Goal: Transaction & Acquisition: Download file/media

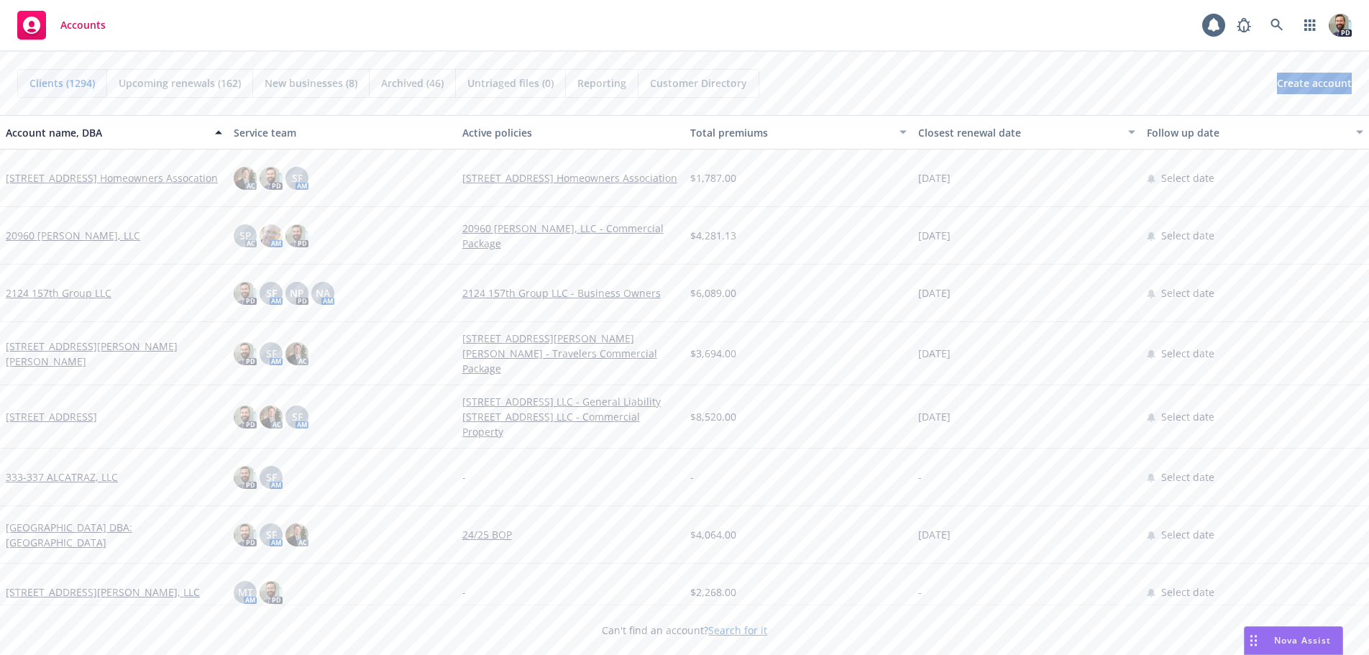
click at [1289, 638] on span "Nova Assist" at bounding box center [1302, 640] width 57 height 12
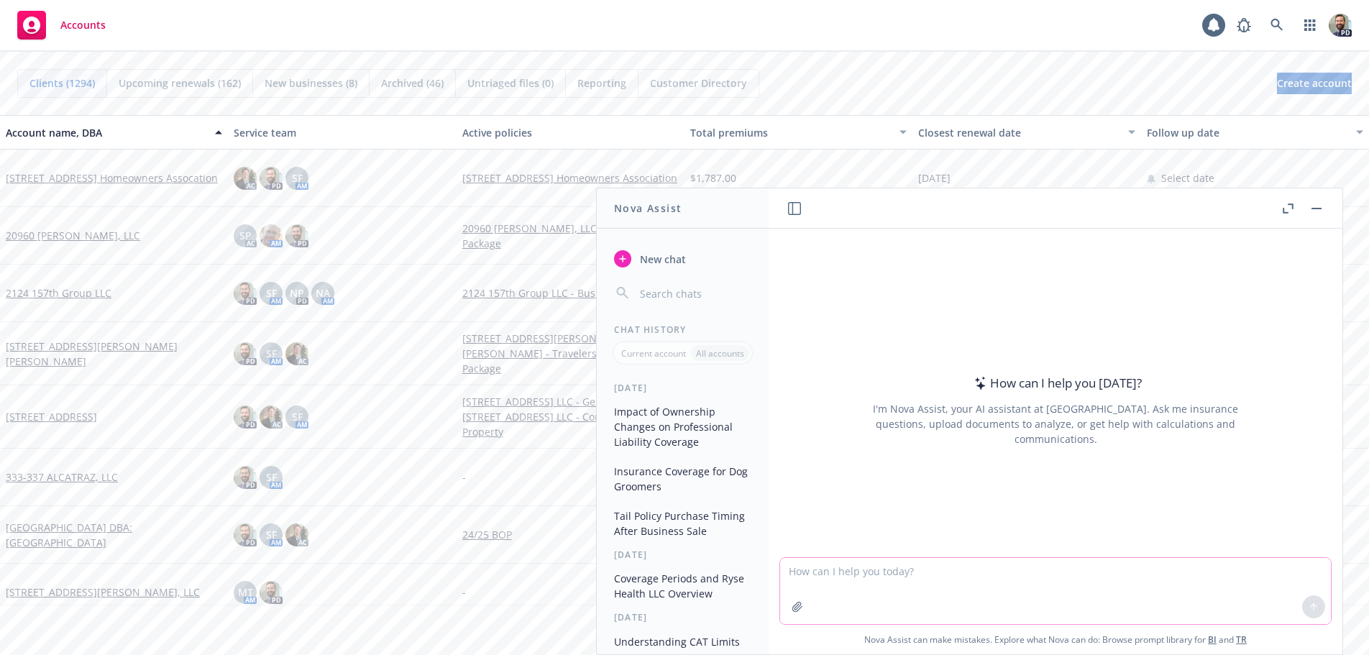
click at [873, 575] on textarea at bounding box center [1055, 591] width 551 height 66
type textarea "Provide COPE information for these 2 locations"
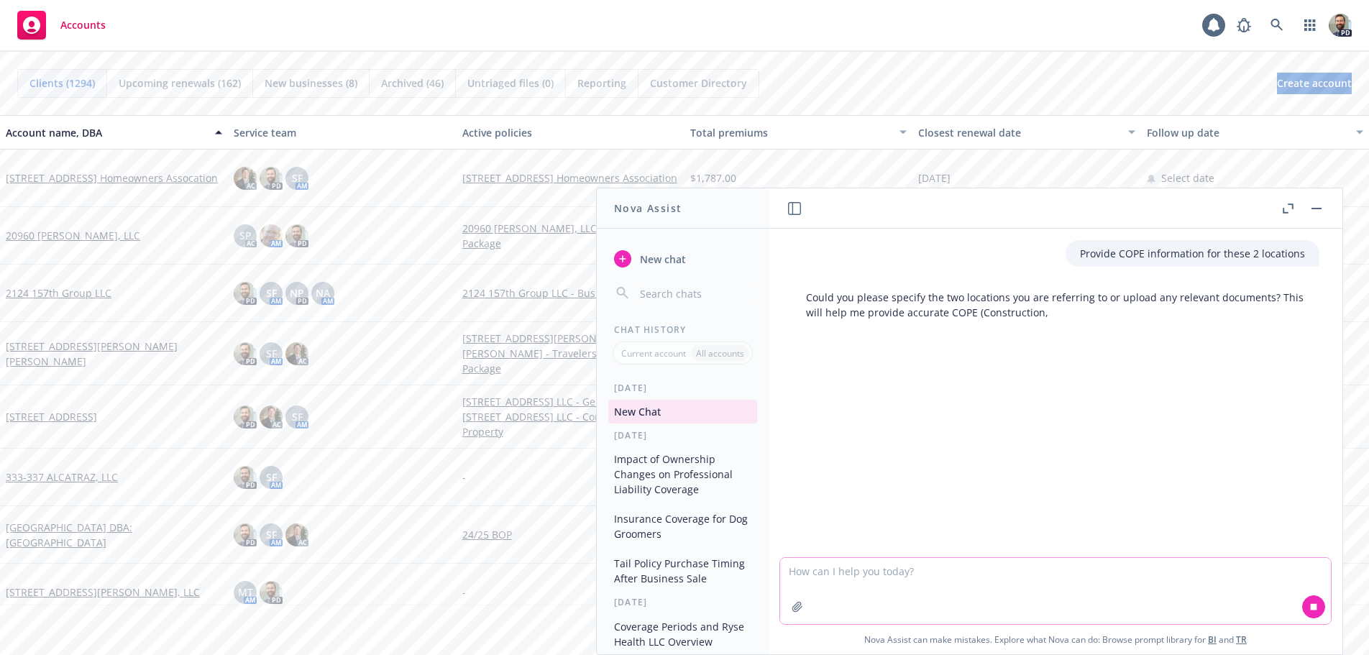
paste textarea "Location 1: 14705 Hawthorne Blvd Lawndale, CA 90260 BPP Limit $35,000 Location …"
type textarea "Location 1: 14705 Hawthorne Blvd Lawndale, CA 90260 BPP Limit $35,000 Location …"
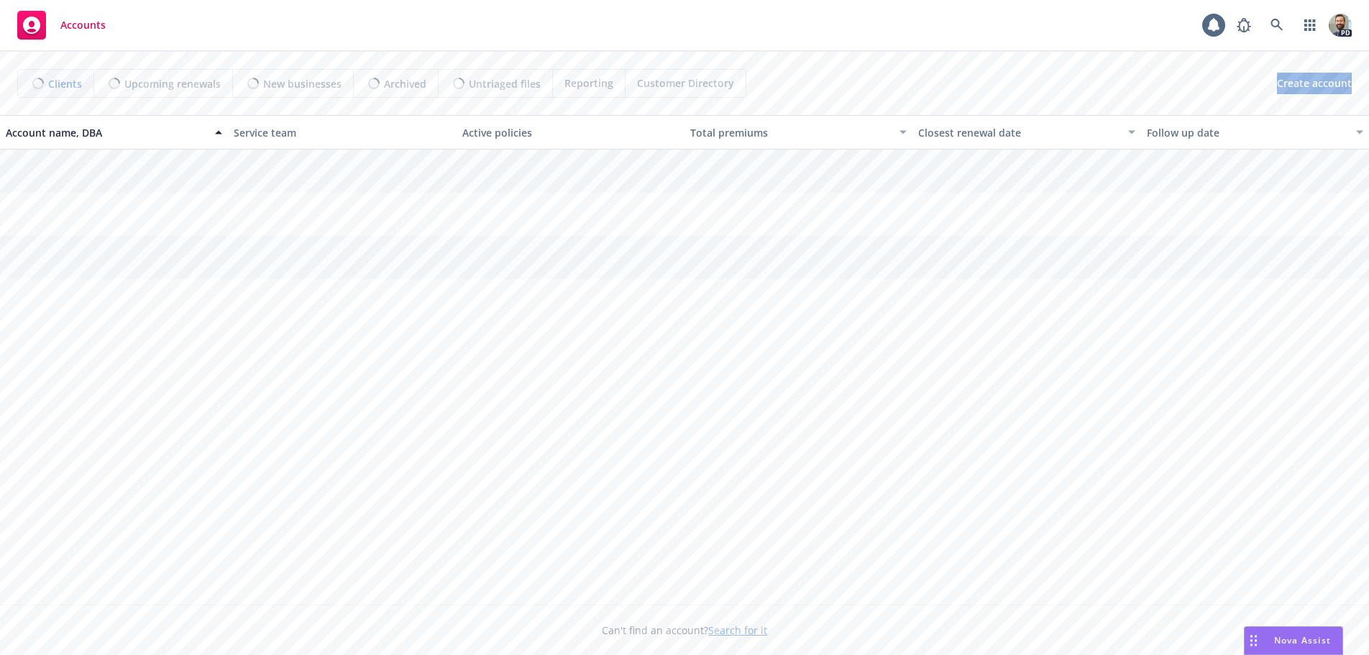
click at [1270, 633] on div "Nova Assist" at bounding box center [1294, 640] width 98 height 27
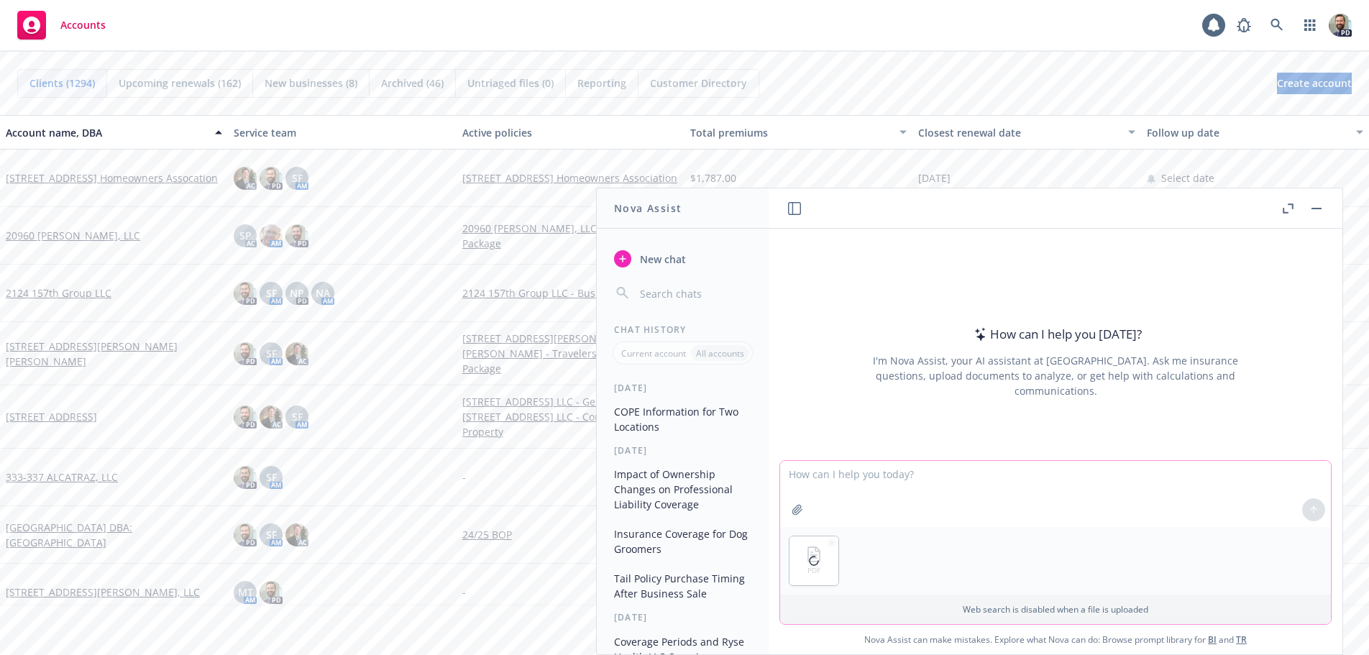
click at [817, 475] on textarea at bounding box center [1055, 494] width 551 height 66
type textarea "T"
click at [846, 474] on textarea "Attached is" at bounding box center [1055, 493] width 551 height 68
click at [902, 475] on textarea "Attached is commercial" at bounding box center [1055, 493] width 551 height 68
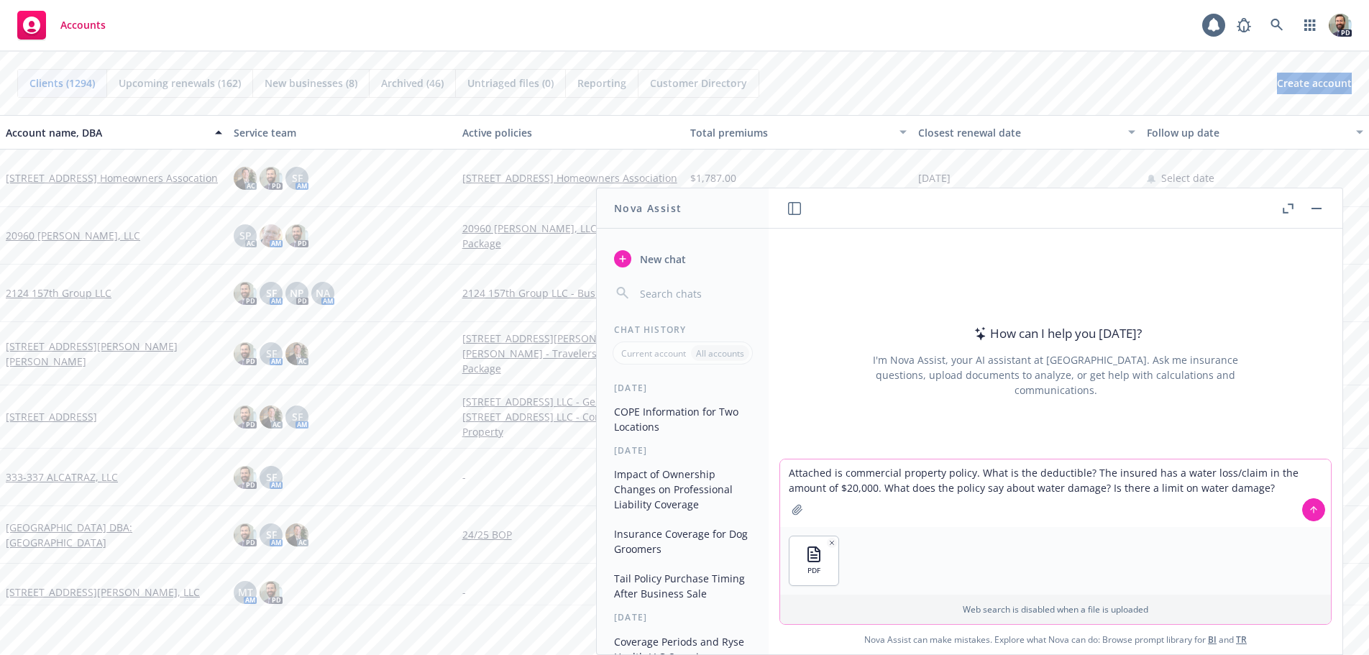
type textarea "Attached is commercial property policy. What is the deductible? The insured has…"
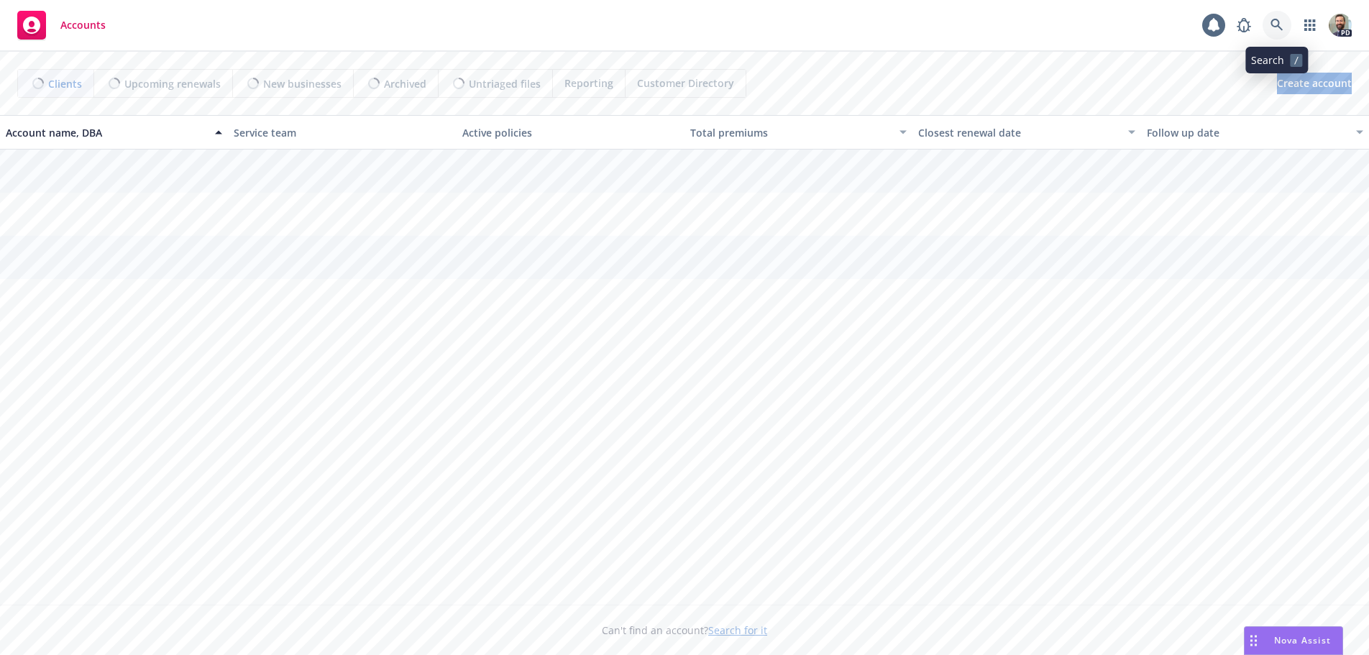
click at [1272, 21] on icon at bounding box center [1277, 25] width 12 height 12
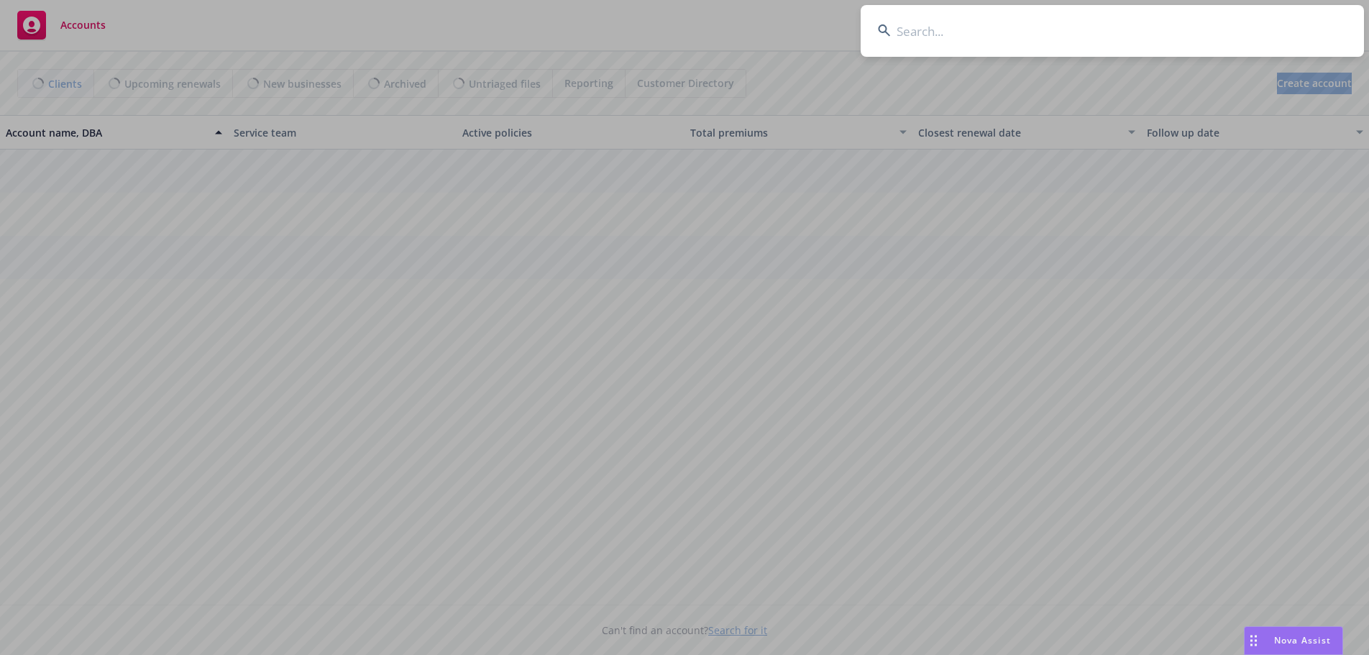
click at [1247, 23] on input at bounding box center [1112, 31] width 503 height 52
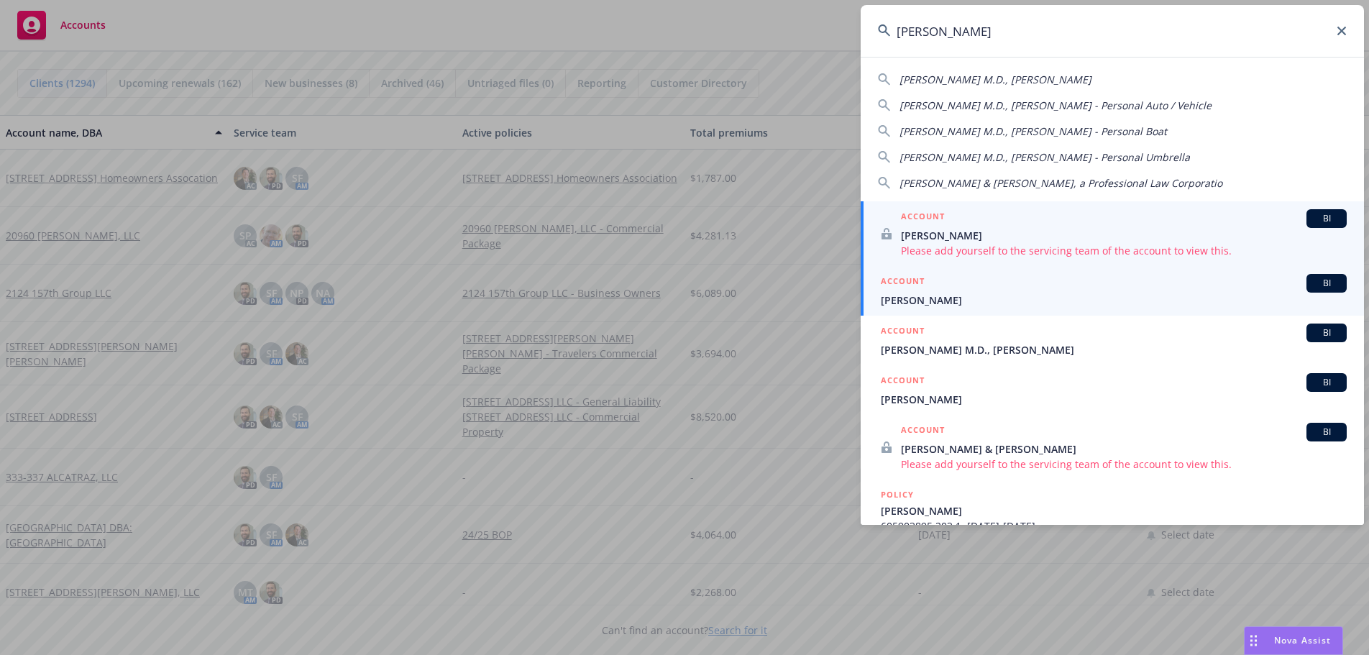
type input "pearson"
click at [928, 297] on span "Pearson, Paul" at bounding box center [1114, 300] width 466 height 15
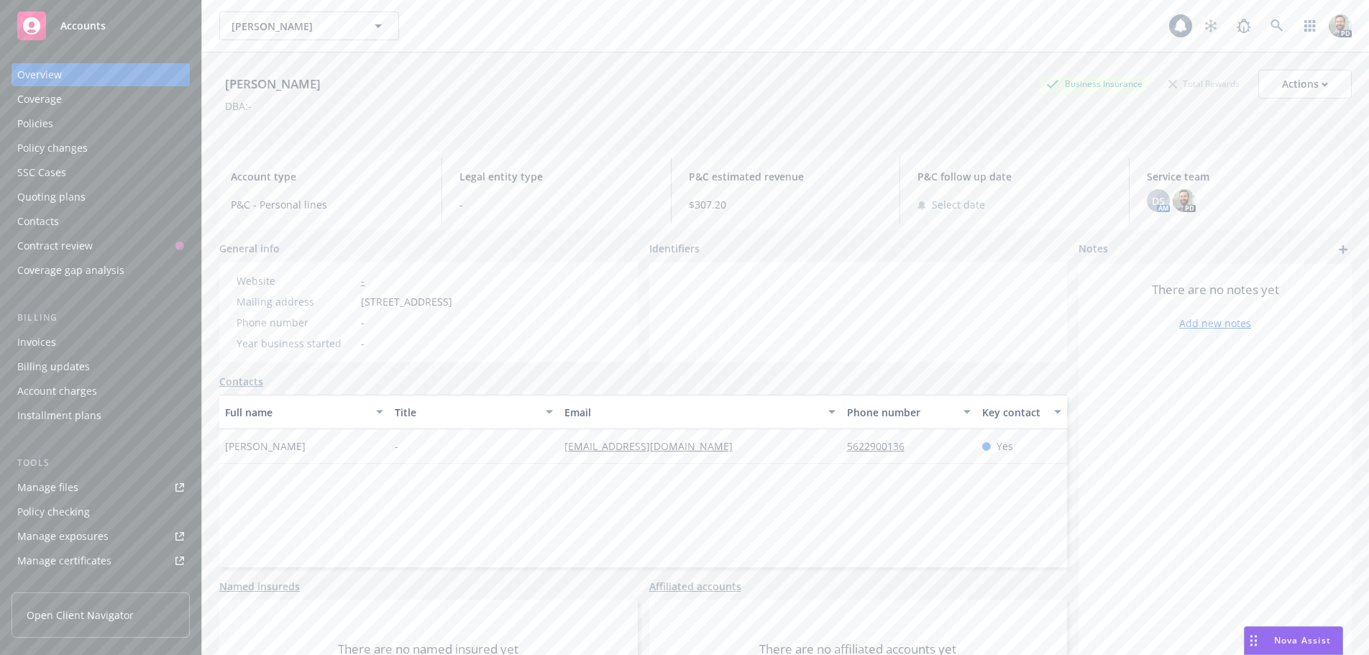
click at [58, 126] on div "Policies" at bounding box center [100, 123] width 167 height 23
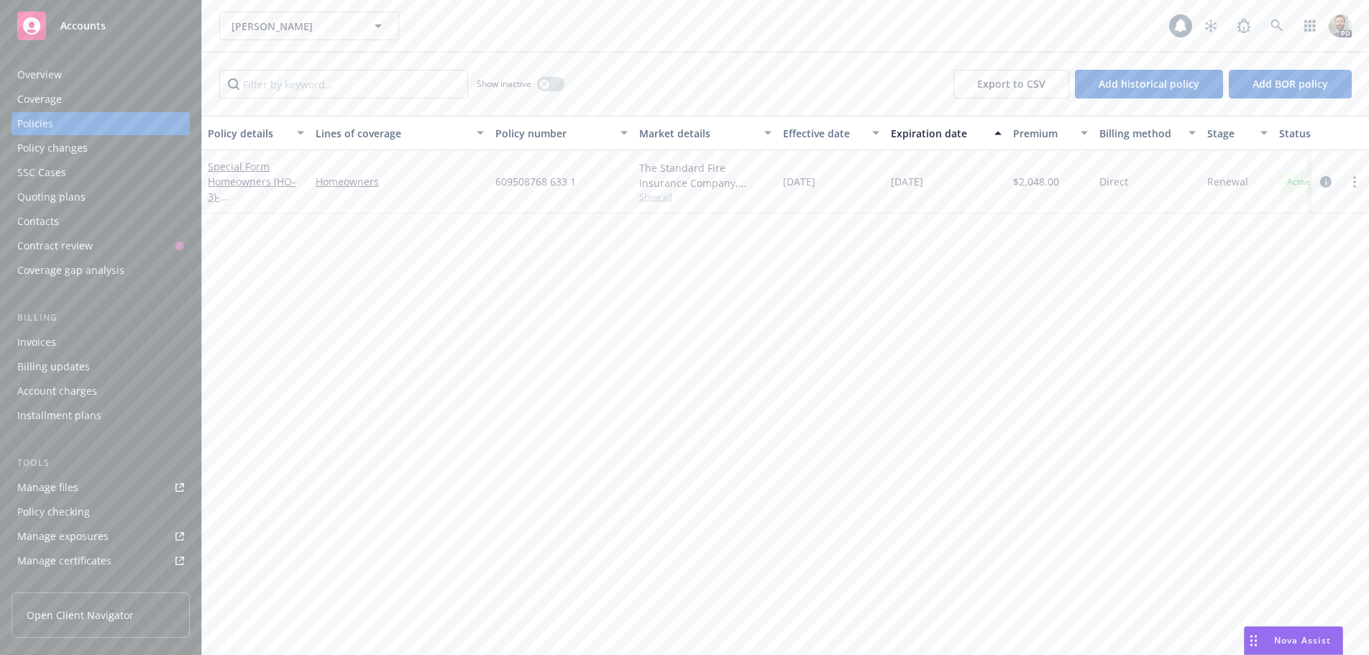
click at [35, 70] on div "Overview" at bounding box center [39, 74] width 45 height 23
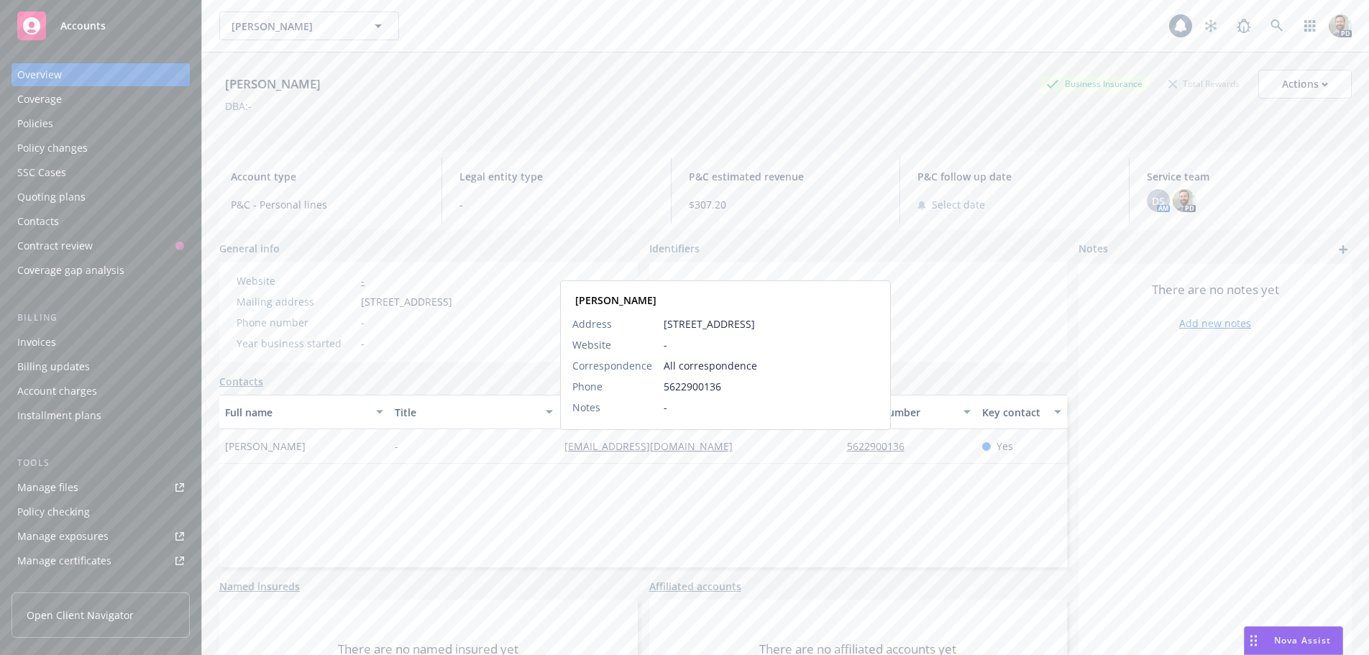
drag, startPoint x: 607, startPoint y: 445, endPoint x: 597, endPoint y: 111, distance: 334.5
click at [597, 111] on div "DBA: -" at bounding box center [785, 106] width 1132 height 15
click at [40, 116] on div "Policies" at bounding box center [35, 123] width 36 height 23
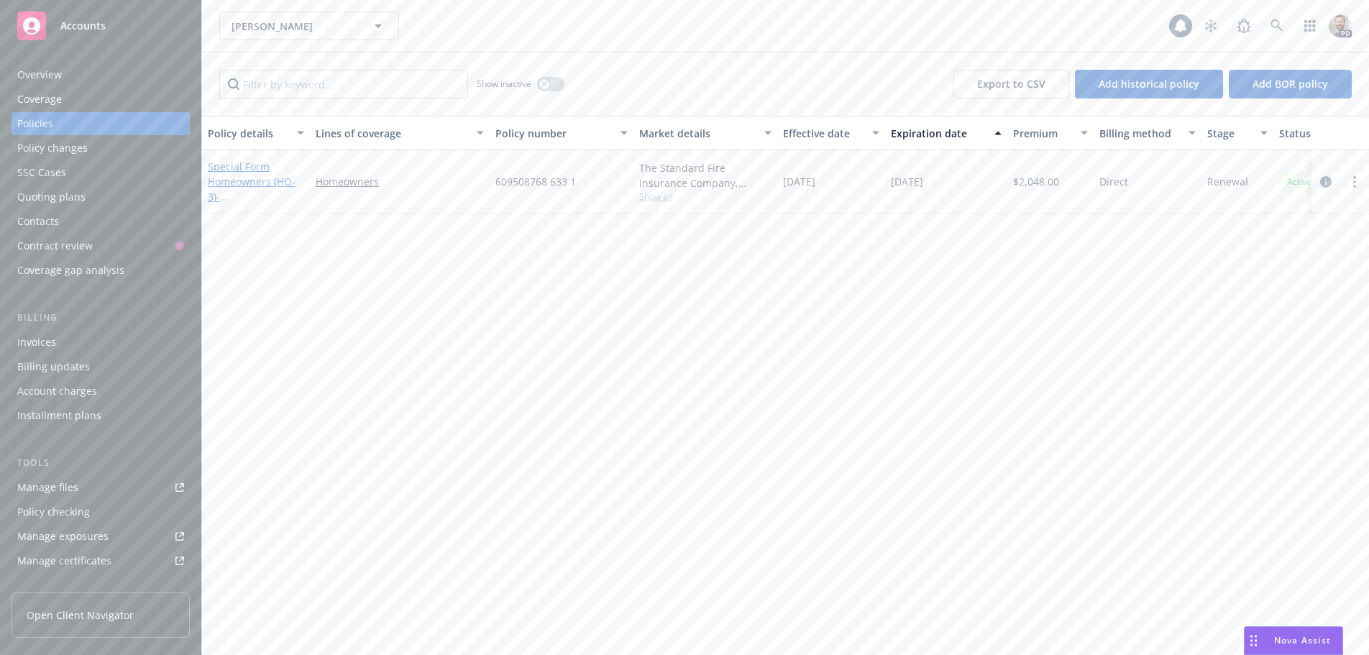
click at [239, 162] on link "Special Form Homeowners (HO-3) - 3736 LINDEN AVE LONG BEACH CA 90807-3413" at bounding box center [253, 189] width 91 height 59
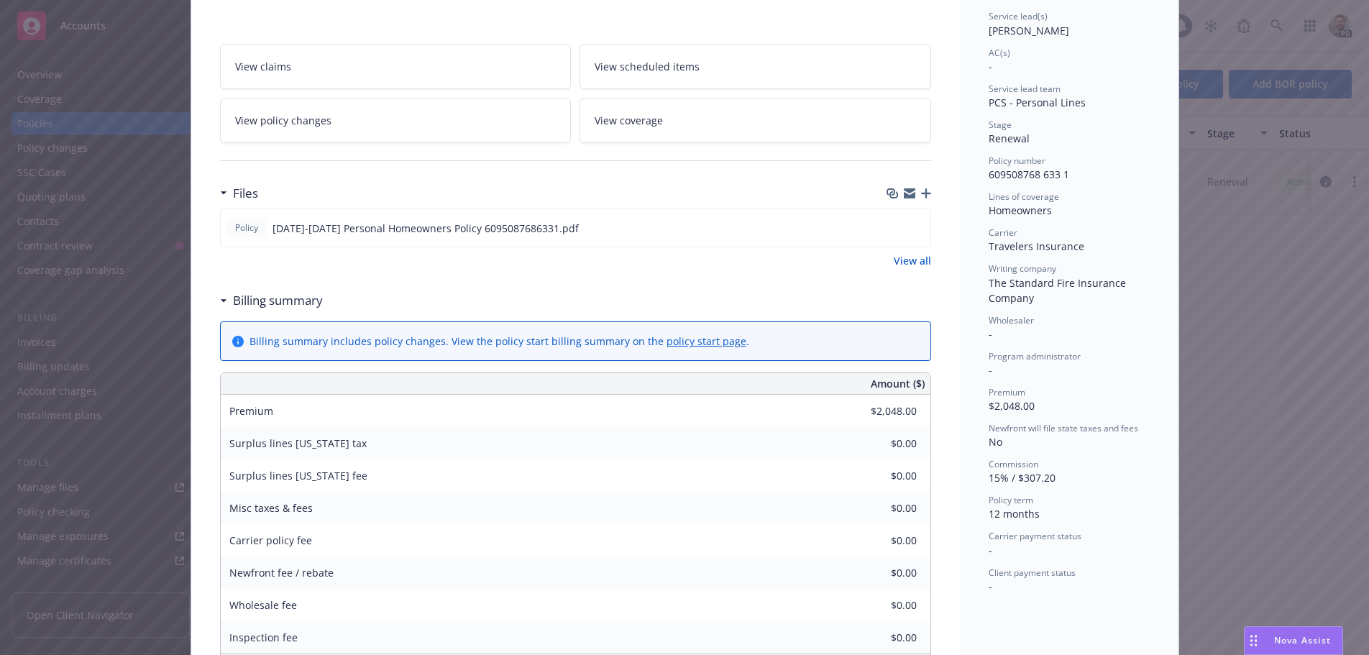
scroll to position [288, 0]
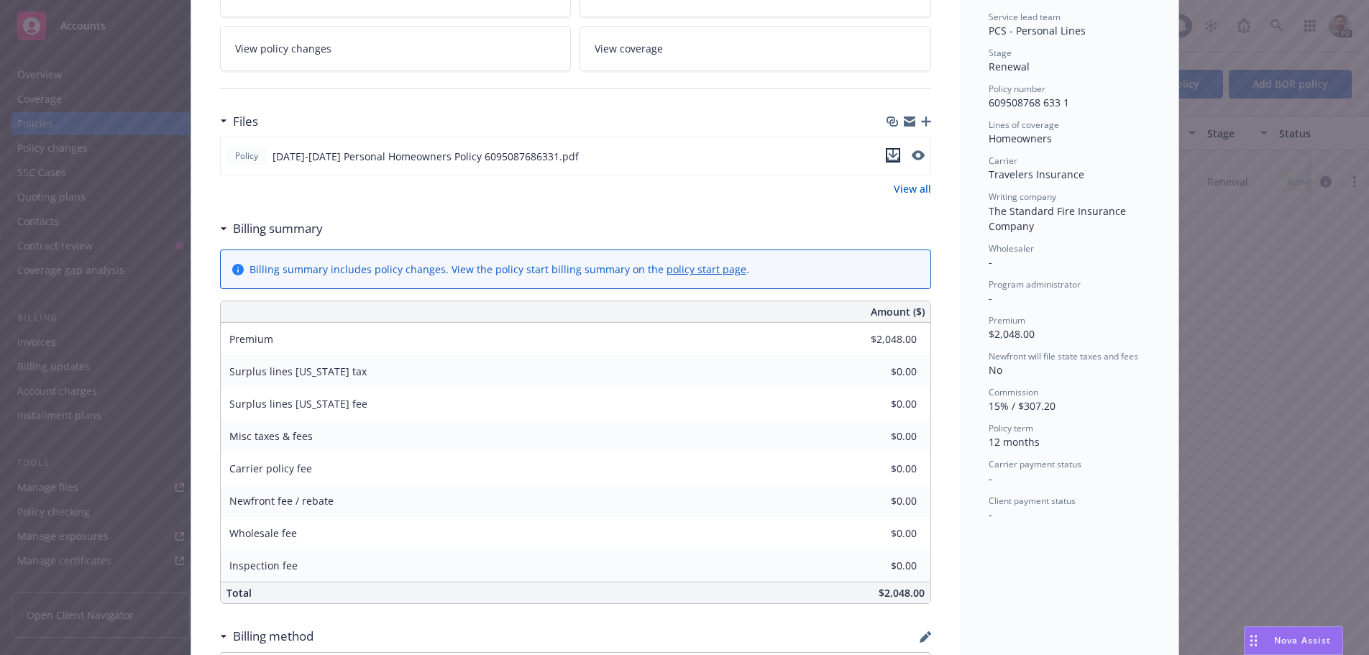
click at [888, 155] on icon "download file" at bounding box center [892, 154] width 9 height 9
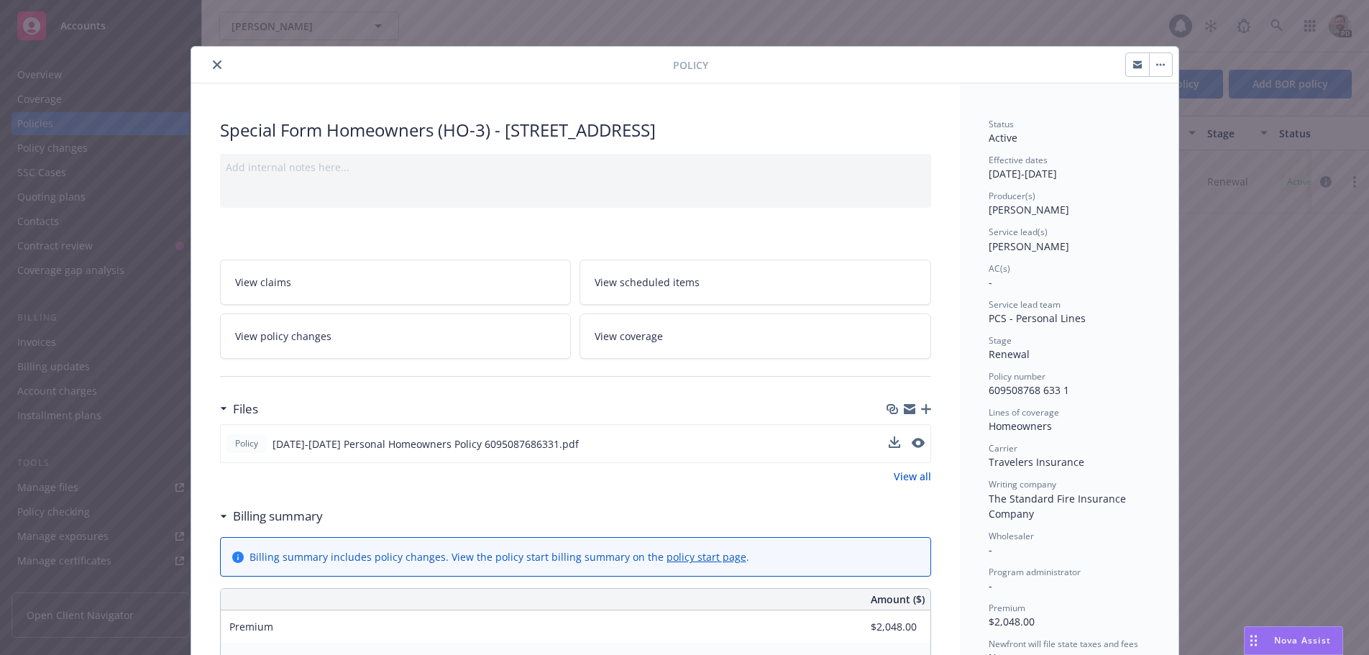
click at [213, 65] on icon "close" at bounding box center [217, 64] width 9 height 9
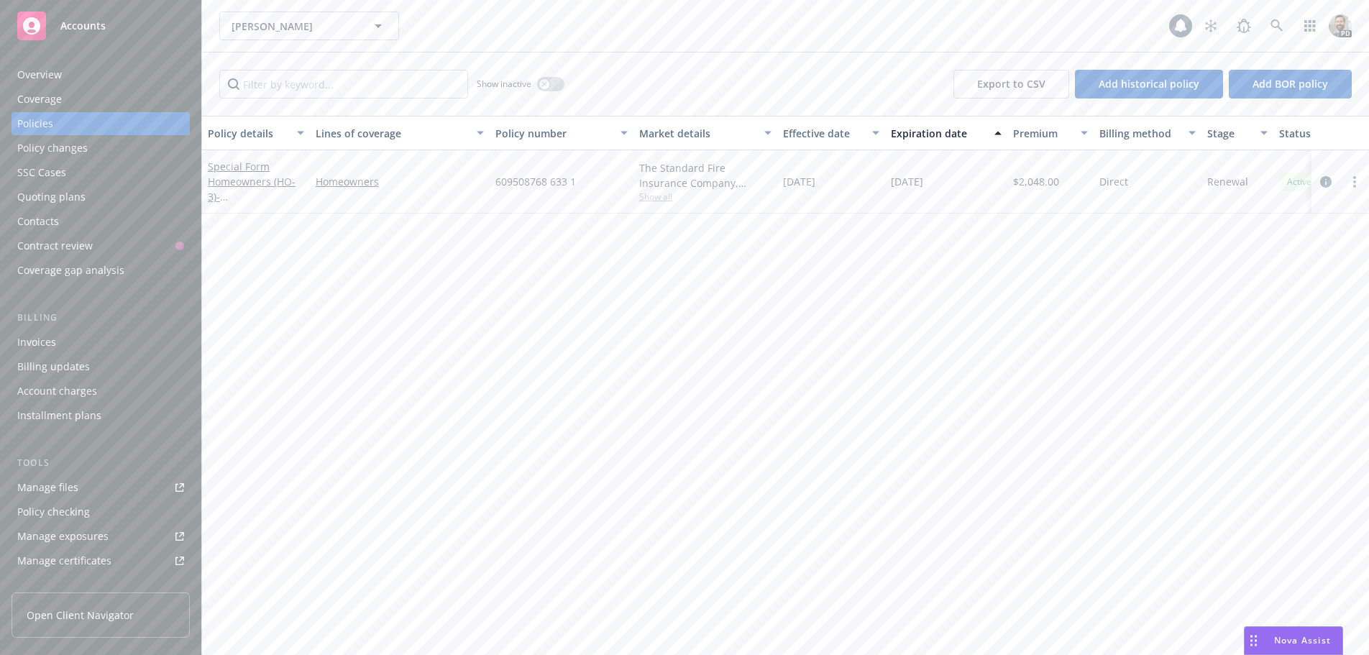
click at [73, 80] on div "Overview" at bounding box center [100, 74] width 167 height 23
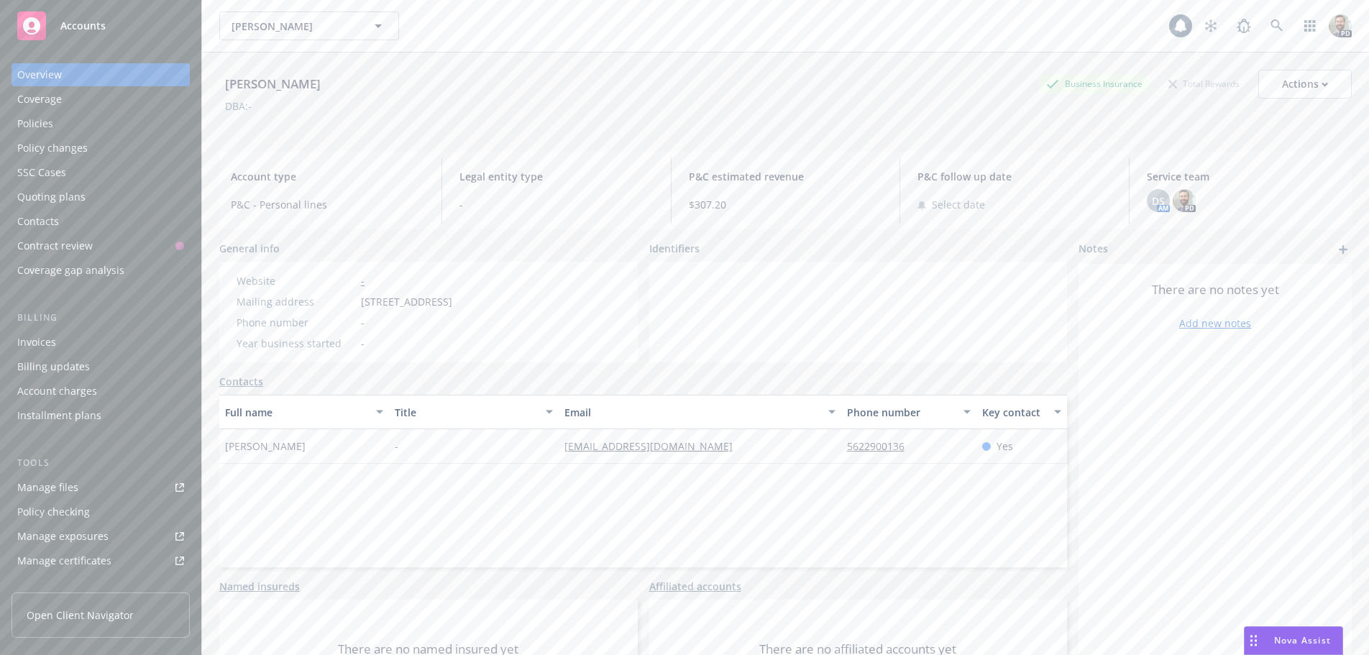
click at [254, 86] on div "Pearson, Paul" at bounding box center [272, 84] width 107 height 19
copy div "Pearson, Paul"
drag, startPoint x: 71, startPoint y: 117, endPoint x: 84, endPoint y: 119, distance: 13.1
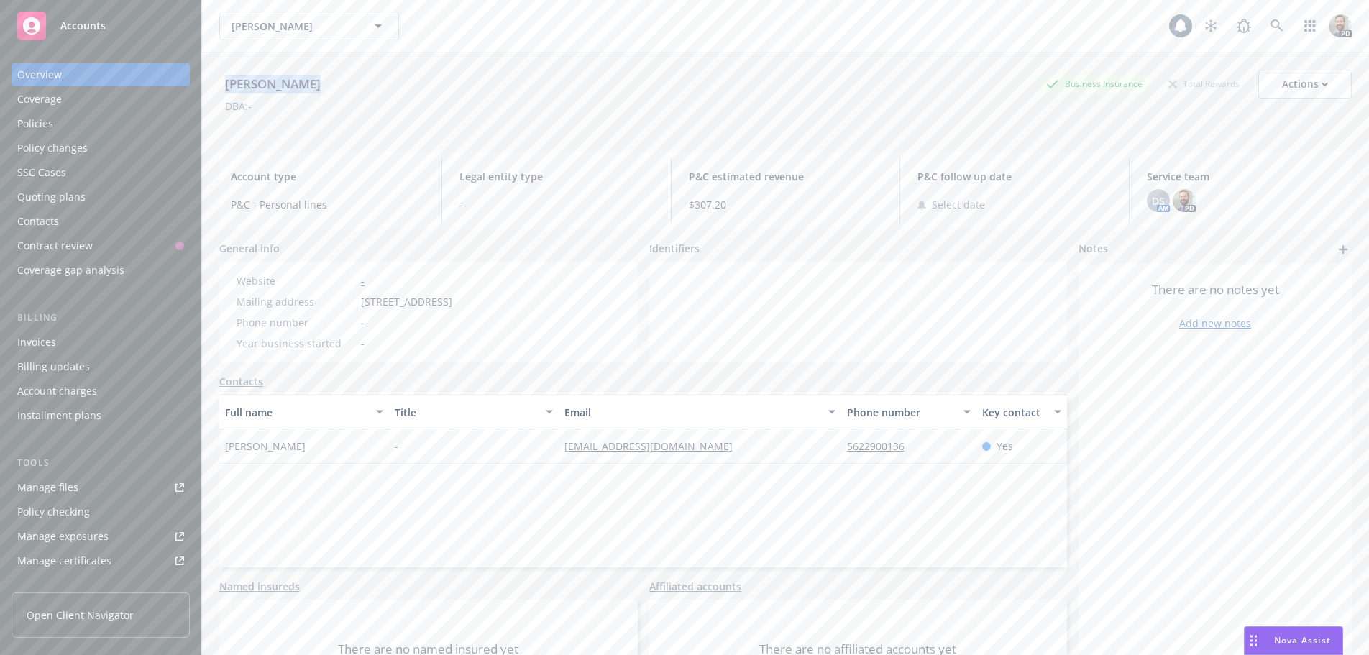
click at [71, 117] on div "Policies" at bounding box center [100, 123] width 167 height 23
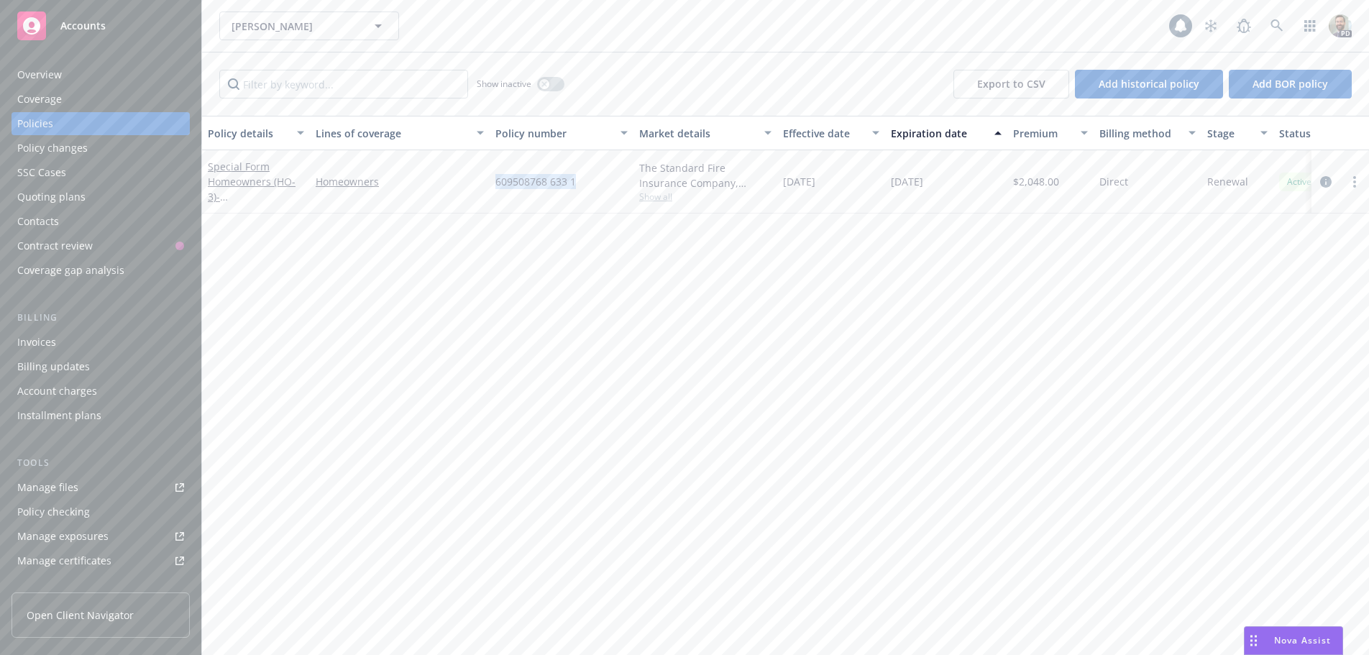
drag, startPoint x: 494, startPoint y: 181, endPoint x: 577, endPoint y: 190, distance: 83.1
click at [577, 190] on div "609508768 633 1" at bounding box center [562, 181] width 144 height 63
copy span "609508768 633 1"
click at [48, 75] on div "Overview" at bounding box center [39, 74] width 45 height 23
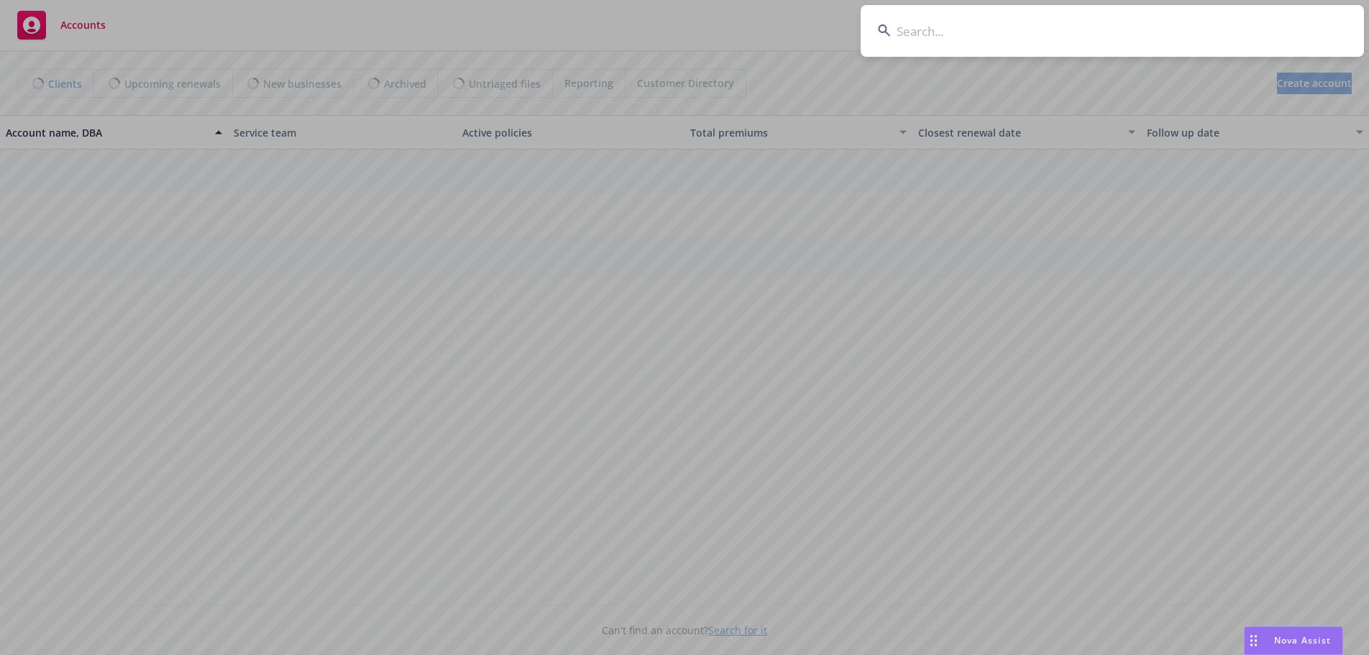
click at [1143, 25] on input at bounding box center [1112, 31] width 503 height 52
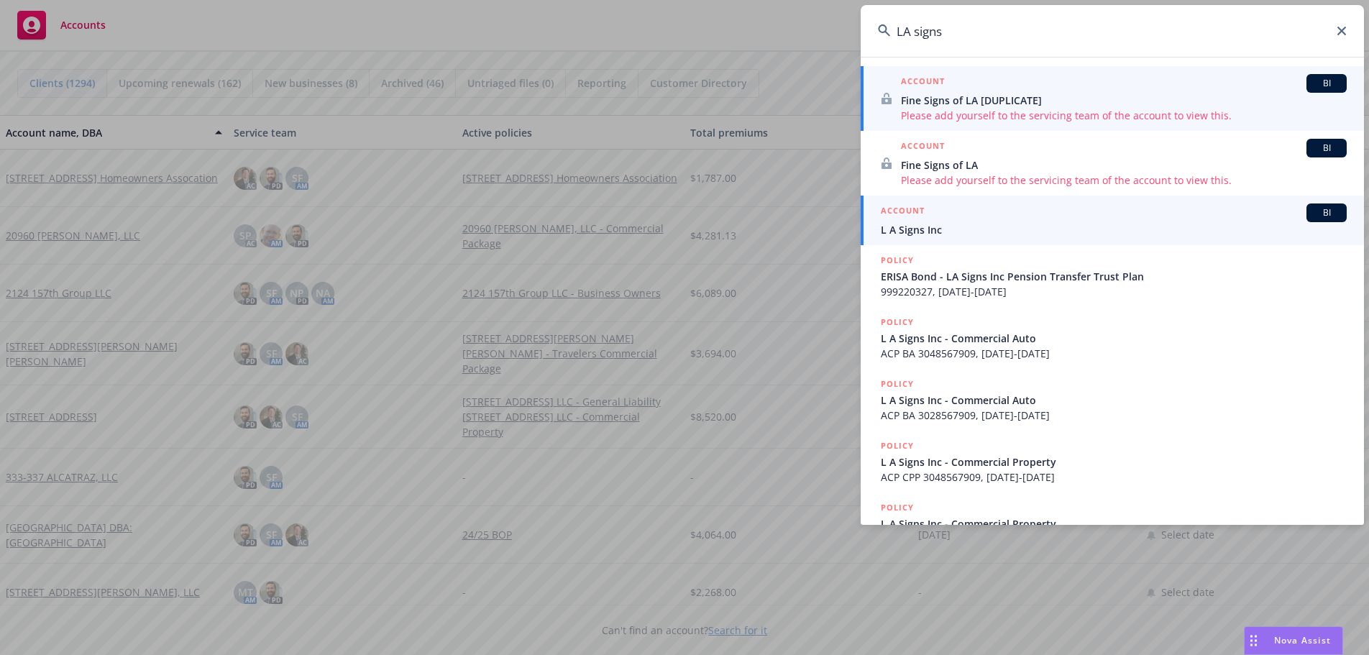
type input "LA signs"
click at [937, 224] on span "L A Signs Inc" at bounding box center [1114, 229] width 466 height 15
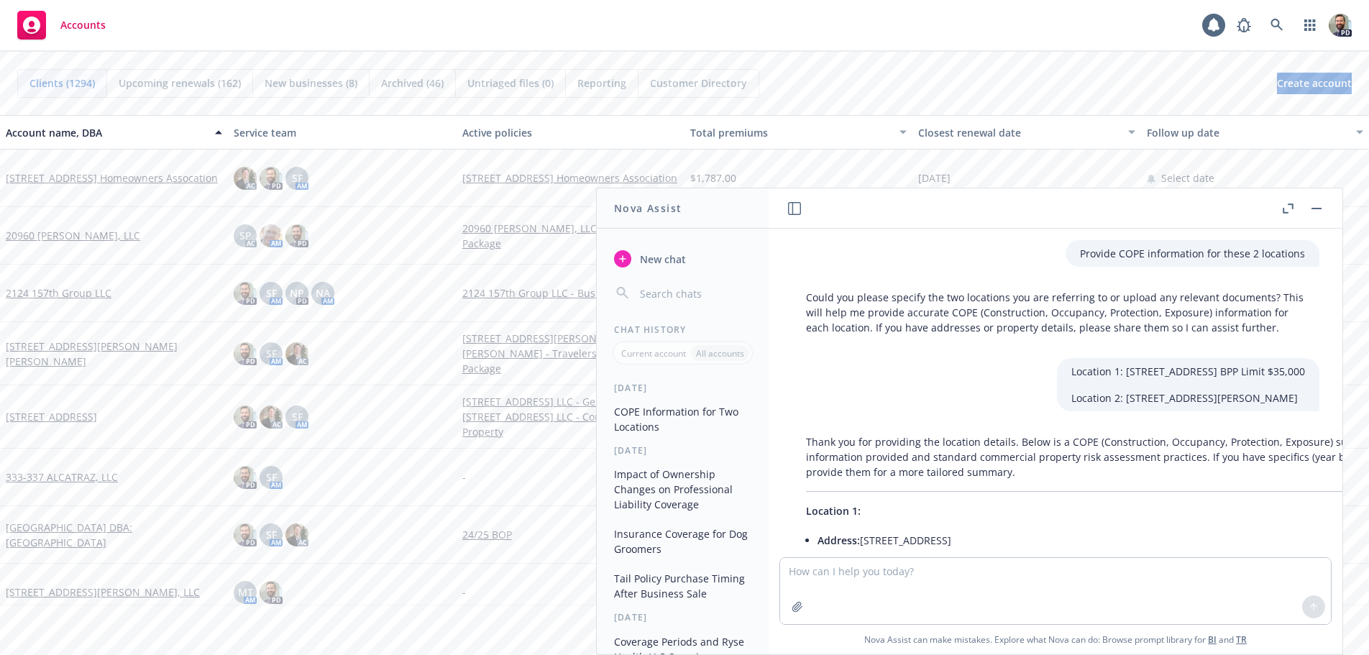
click at [1314, 205] on button "button" at bounding box center [1316, 208] width 17 height 17
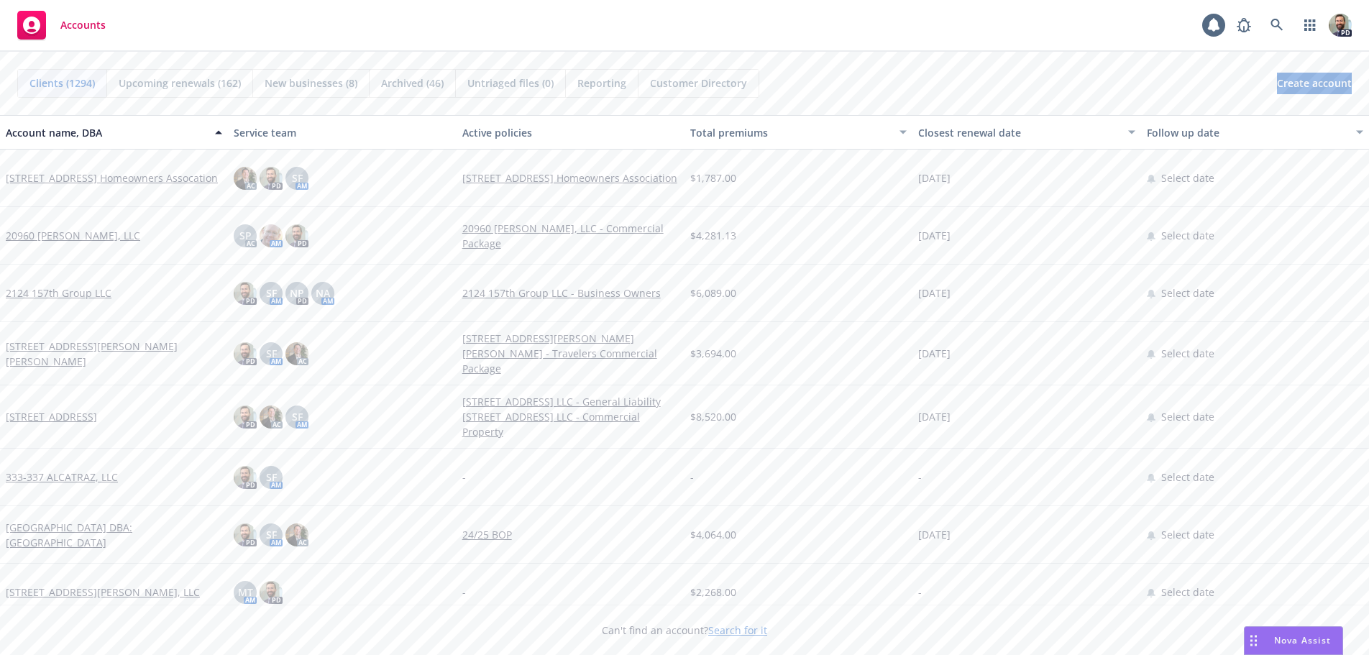
click at [912, 18] on div "Accounts 1 PD" at bounding box center [684, 26] width 1369 height 52
